Goal: Navigation & Orientation: Find specific page/section

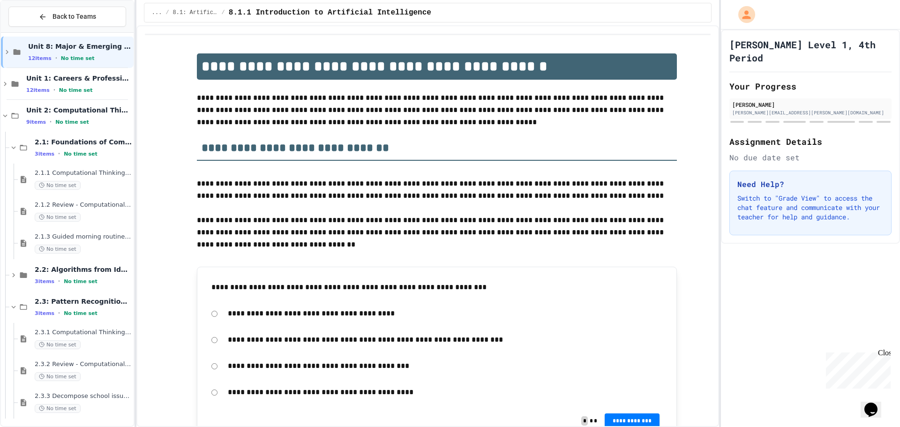
scroll to position [8, 0]
click at [103, 397] on span "2.3.3 Decompose school issue using CT" at bounding box center [83, 394] width 97 height 8
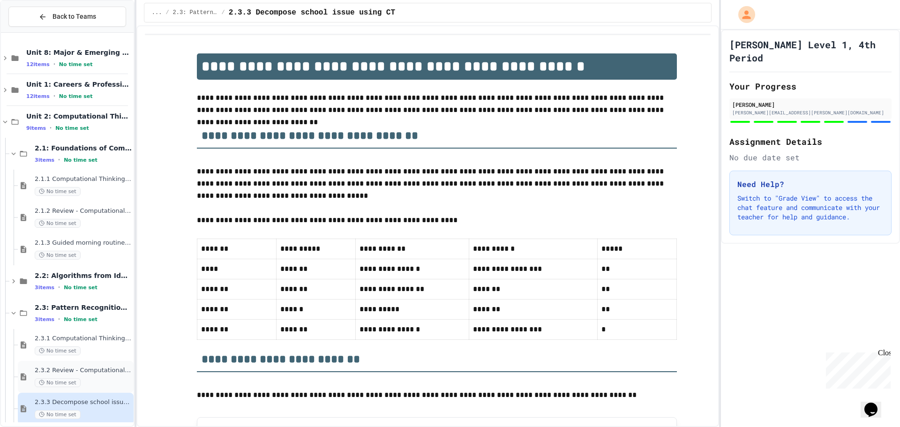
scroll to position [8, 0]
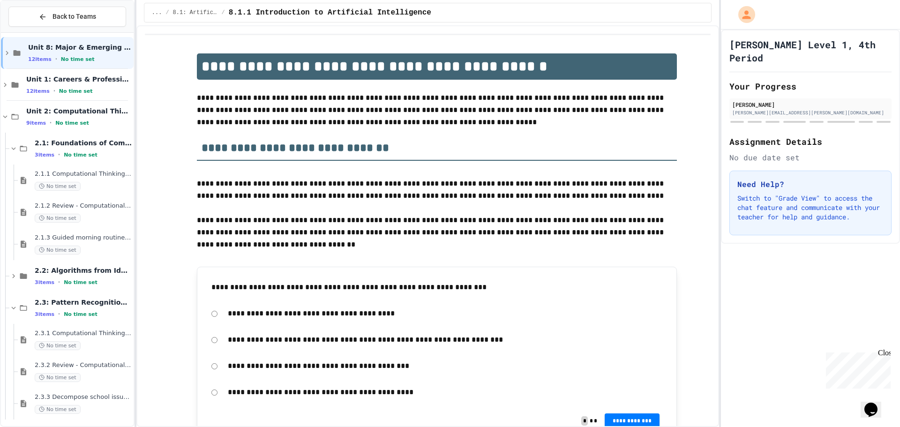
scroll to position [8, 0]
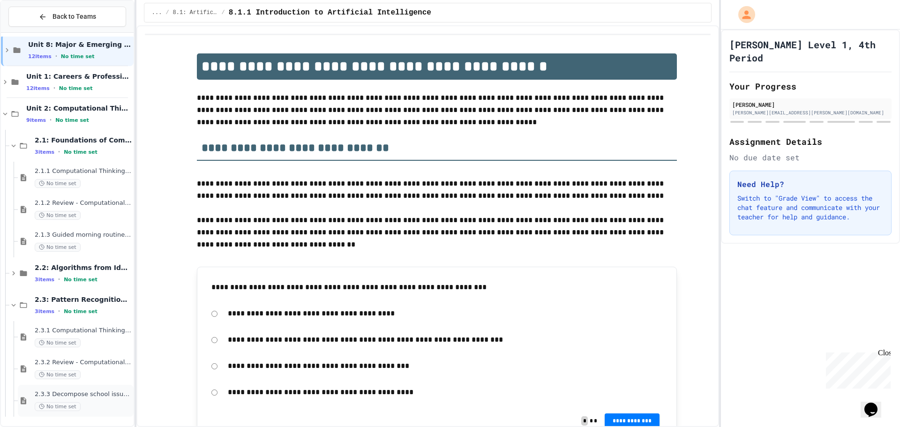
click at [112, 393] on span "2.3.3 Decompose school issue using CT" at bounding box center [83, 394] width 97 height 8
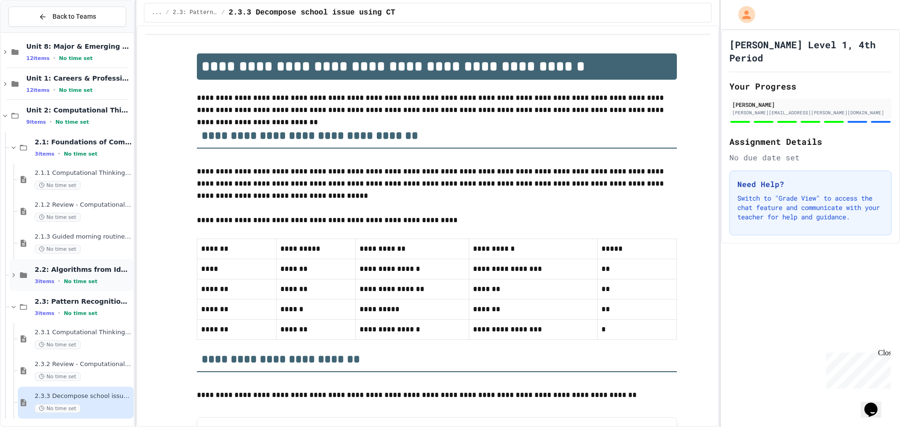
scroll to position [8, 0]
click at [114, 252] on div "No time set" at bounding box center [83, 247] width 97 height 9
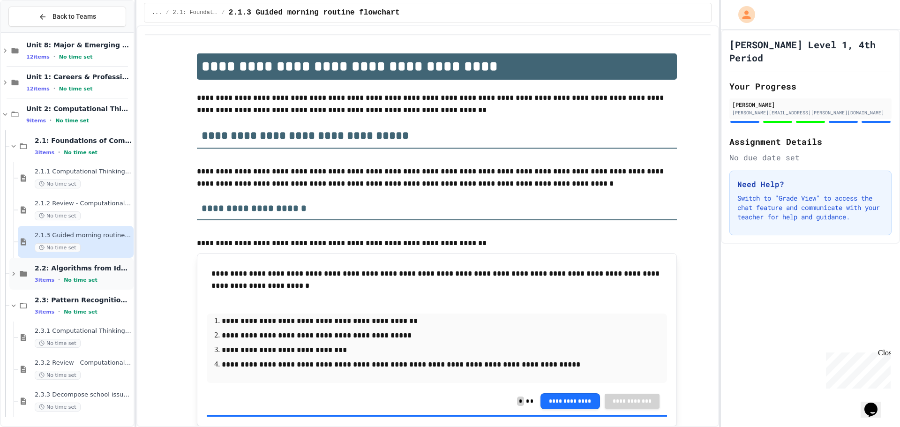
scroll to position [8, 0]
click at [111, 398] on span "2.3.3 Decompose school issue using CT" at bounding box center [83, 394] width 97 height 8
